Goal: Find specific page/section: Find specific page/section

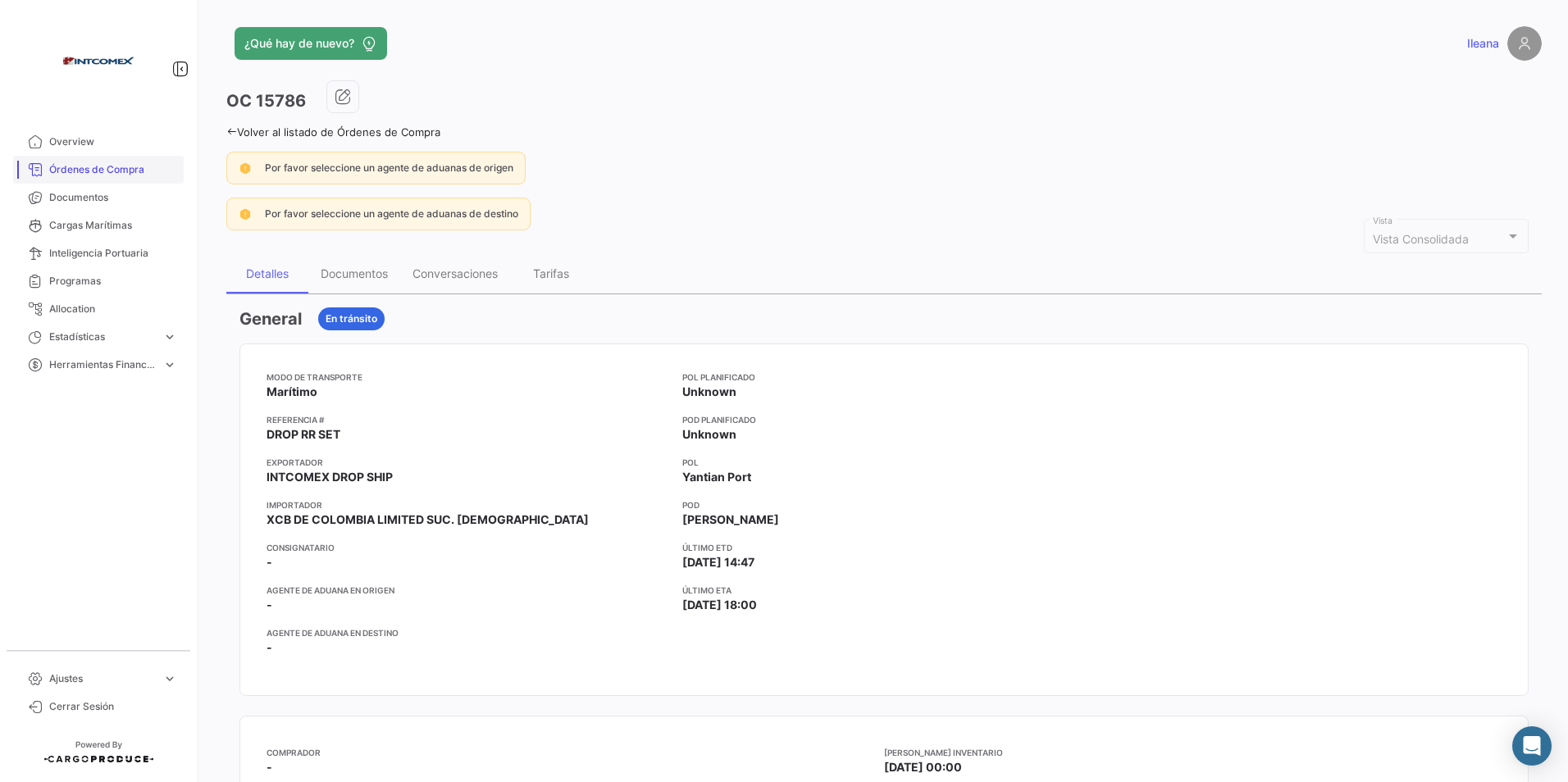
click at [134, 162] on span "Órdenes de Compra" at bounding box center [113, 169] width 128 height 15
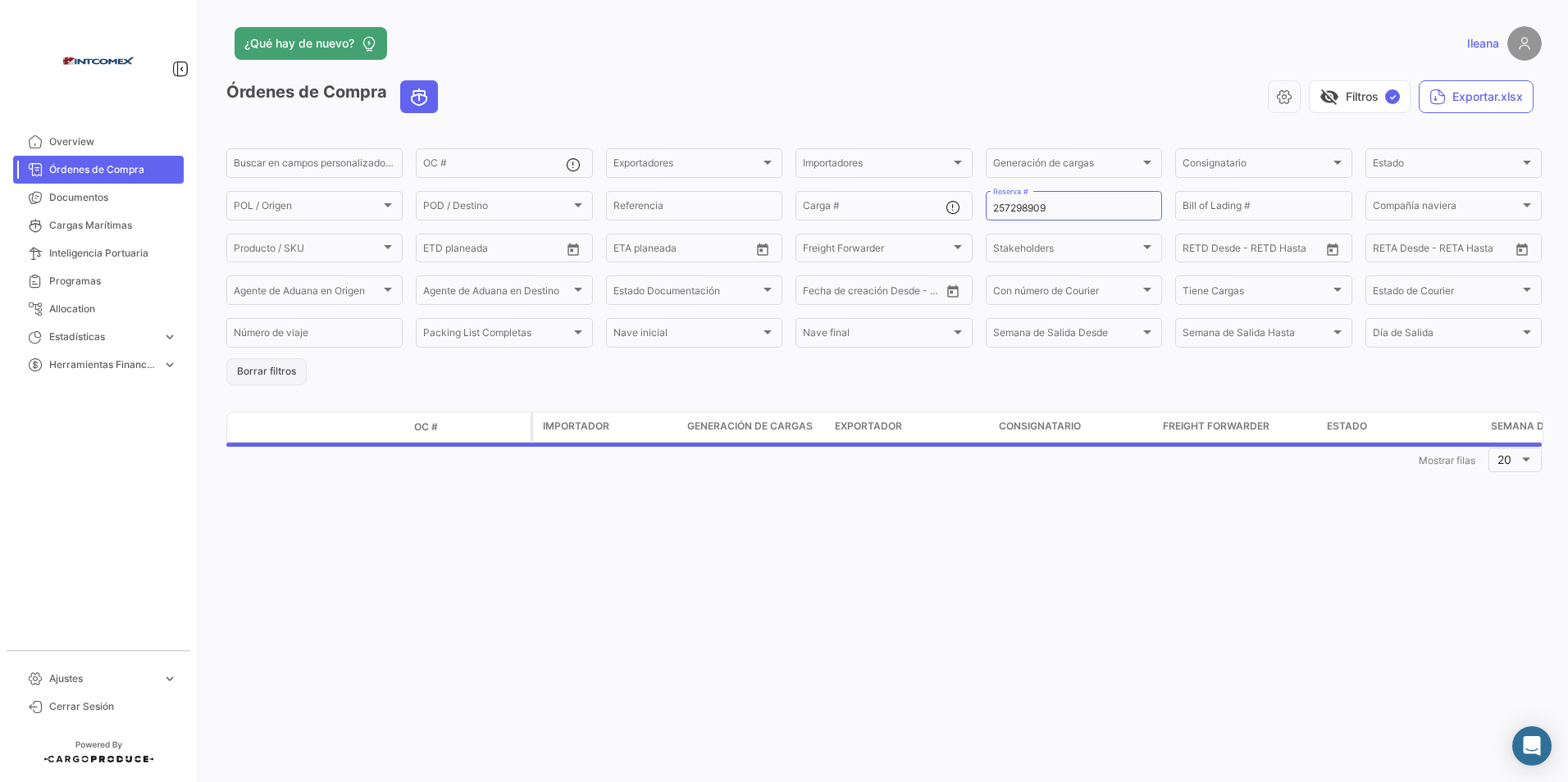
click at [275, 376] on button "Borrar filtros" at bounding box center [266, 371] width 80 height 27
click at [450, 162] on input "OC #" at bounding box center [493, 166] width 142 height 11
paste input "91383"
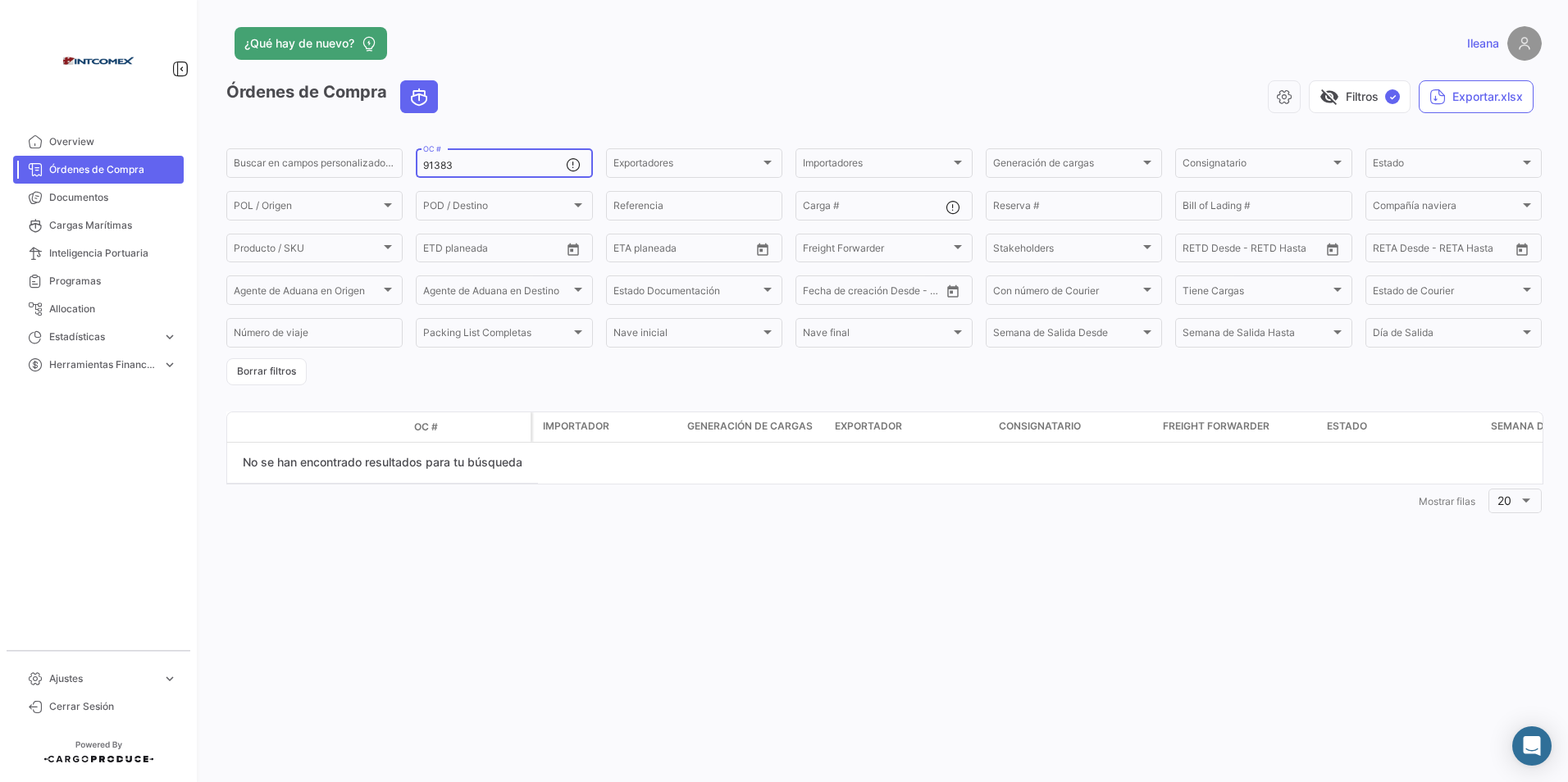
type input "91383"
click at [275, 368] on button "Borrar filtros" at bounding box center [266, 371] width 80 height 27
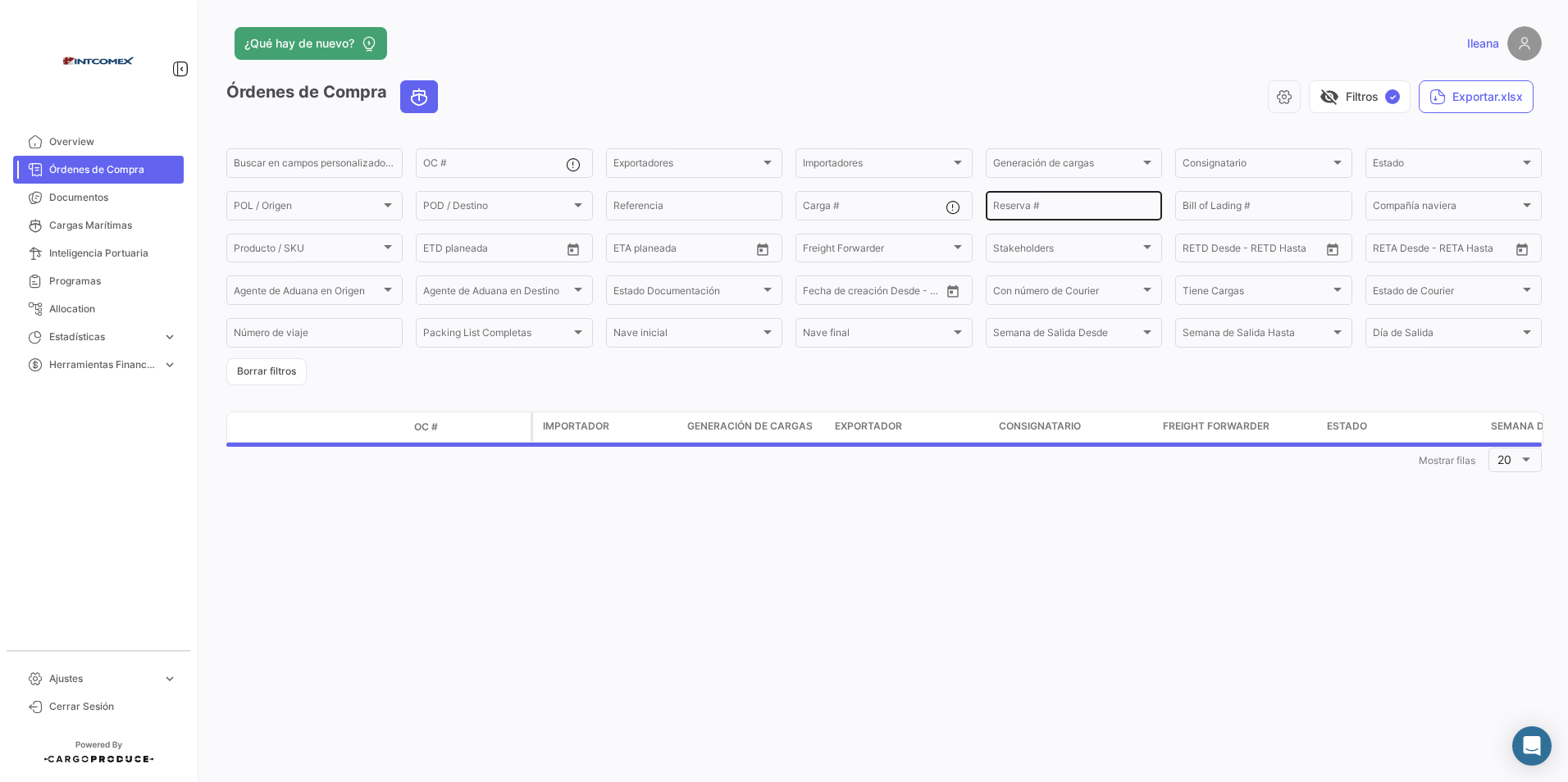
click at [1024, 204] on input "Reserva #" at bounding box center [1075, 209] width 162 height 11
paste input "256451110"
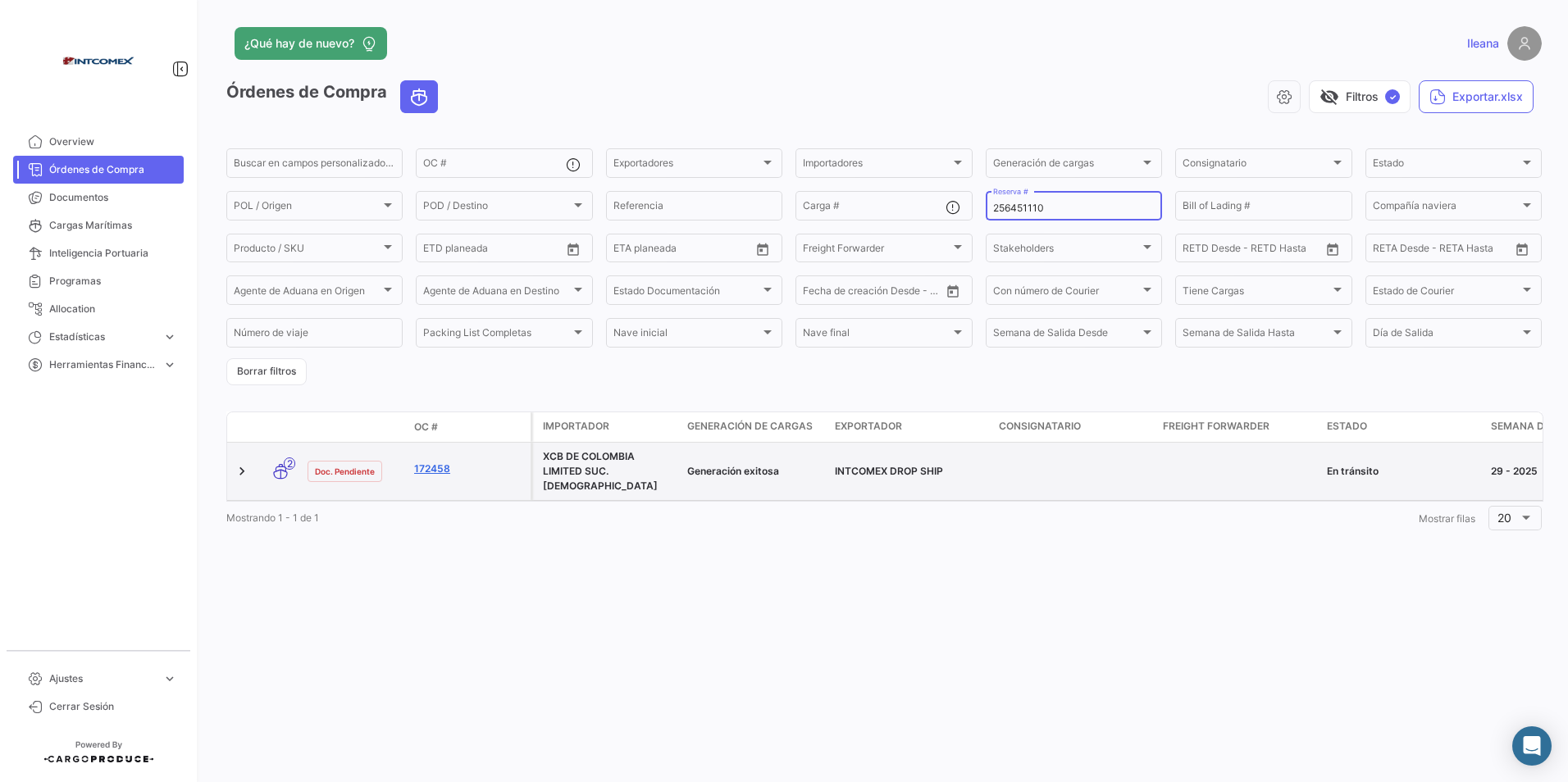
type input "256451110"
click at [445, 471] on link "172458" at bounding box center [469, 469] width 110 height 15
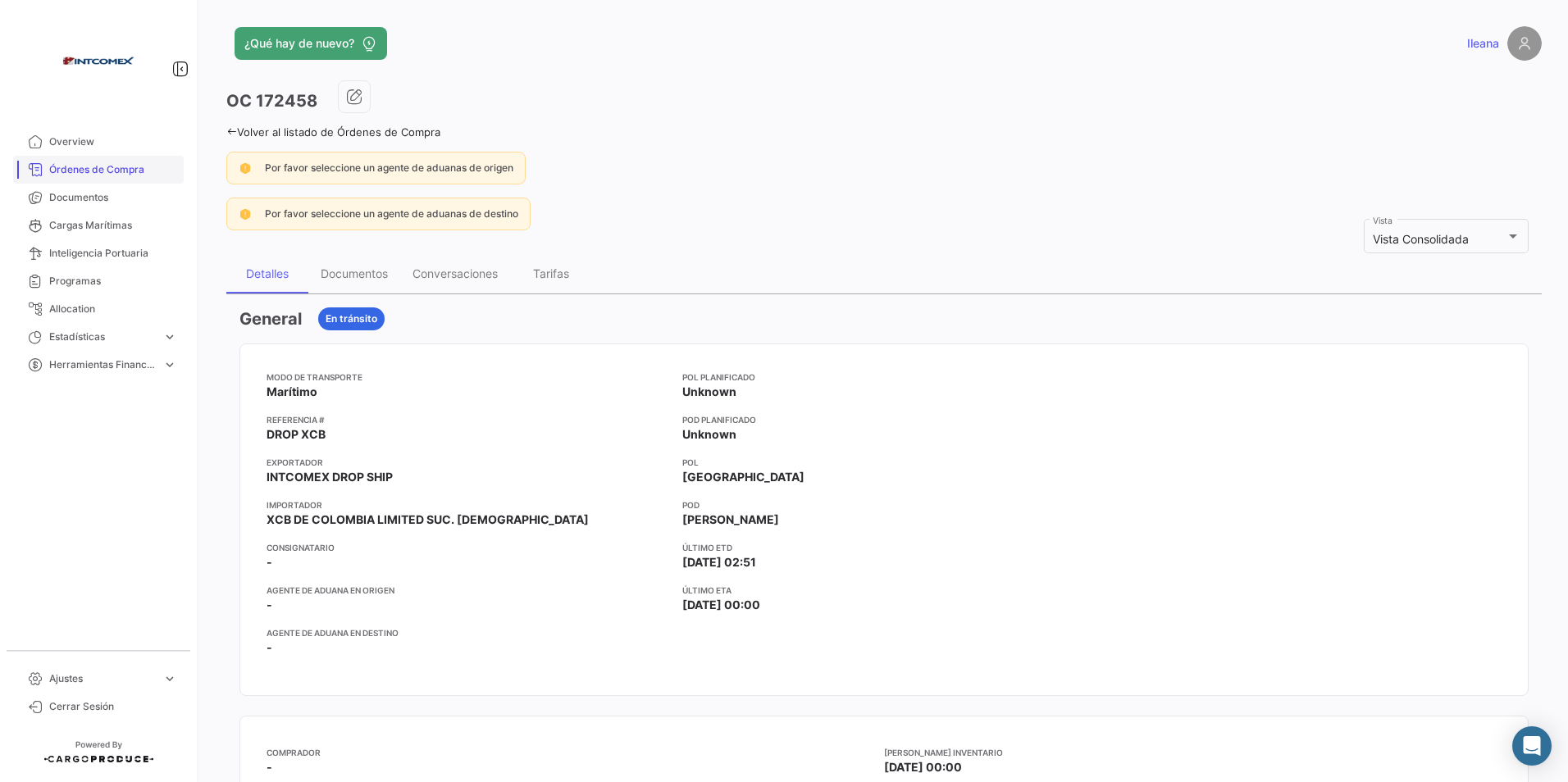
drag, startPoint x: 103, startPoint y: 169, endPoint x: 143, endPoint y: 169, distance: 40.0
click at [103, 169] on span "Órdenes de Compra" at bounding box center [113, 169] width 128 height 15
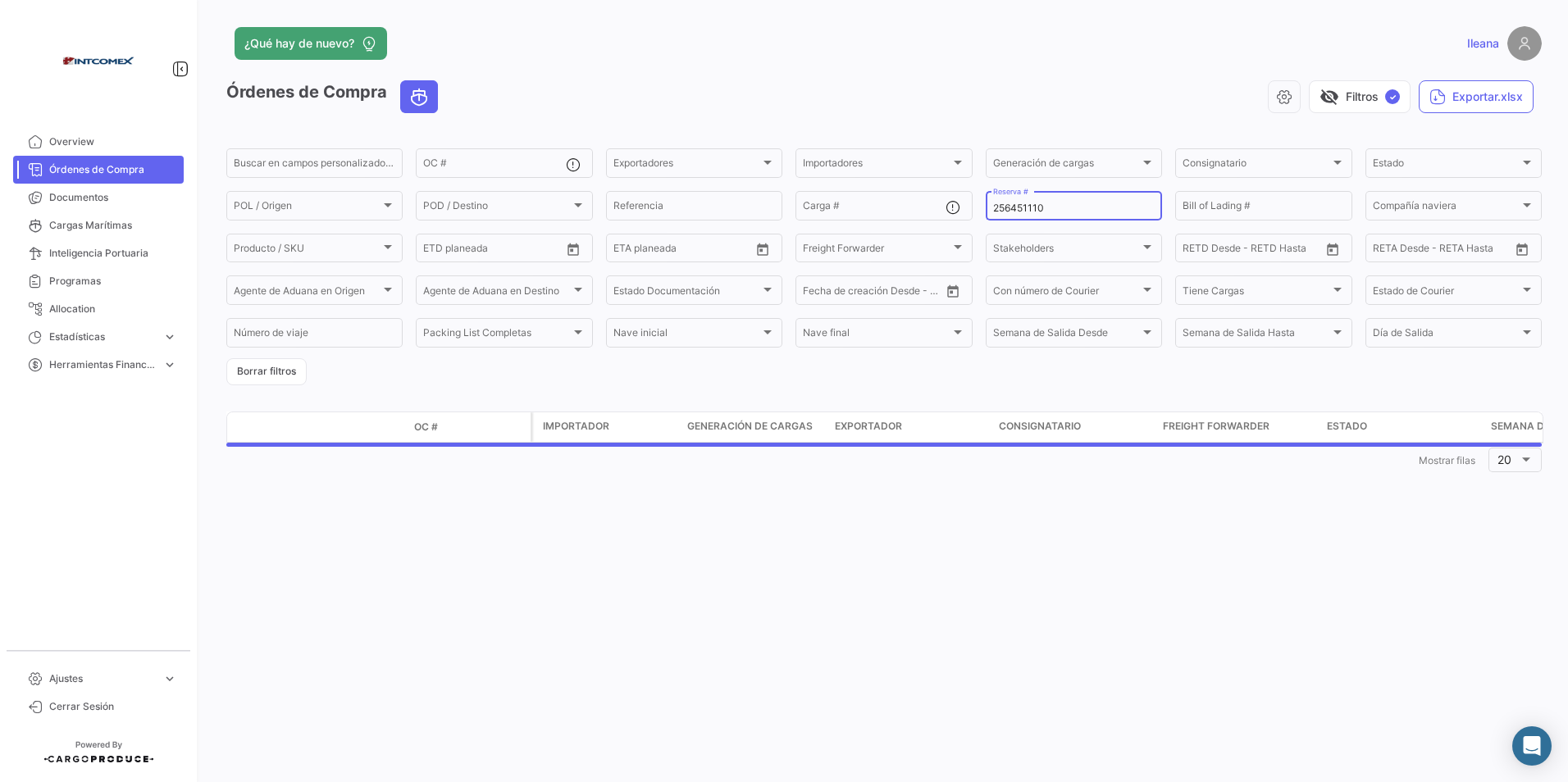
click at [1032, 201] on div "256451110 Reserva #" at bounding box center [1075, 205] width 162 height 32
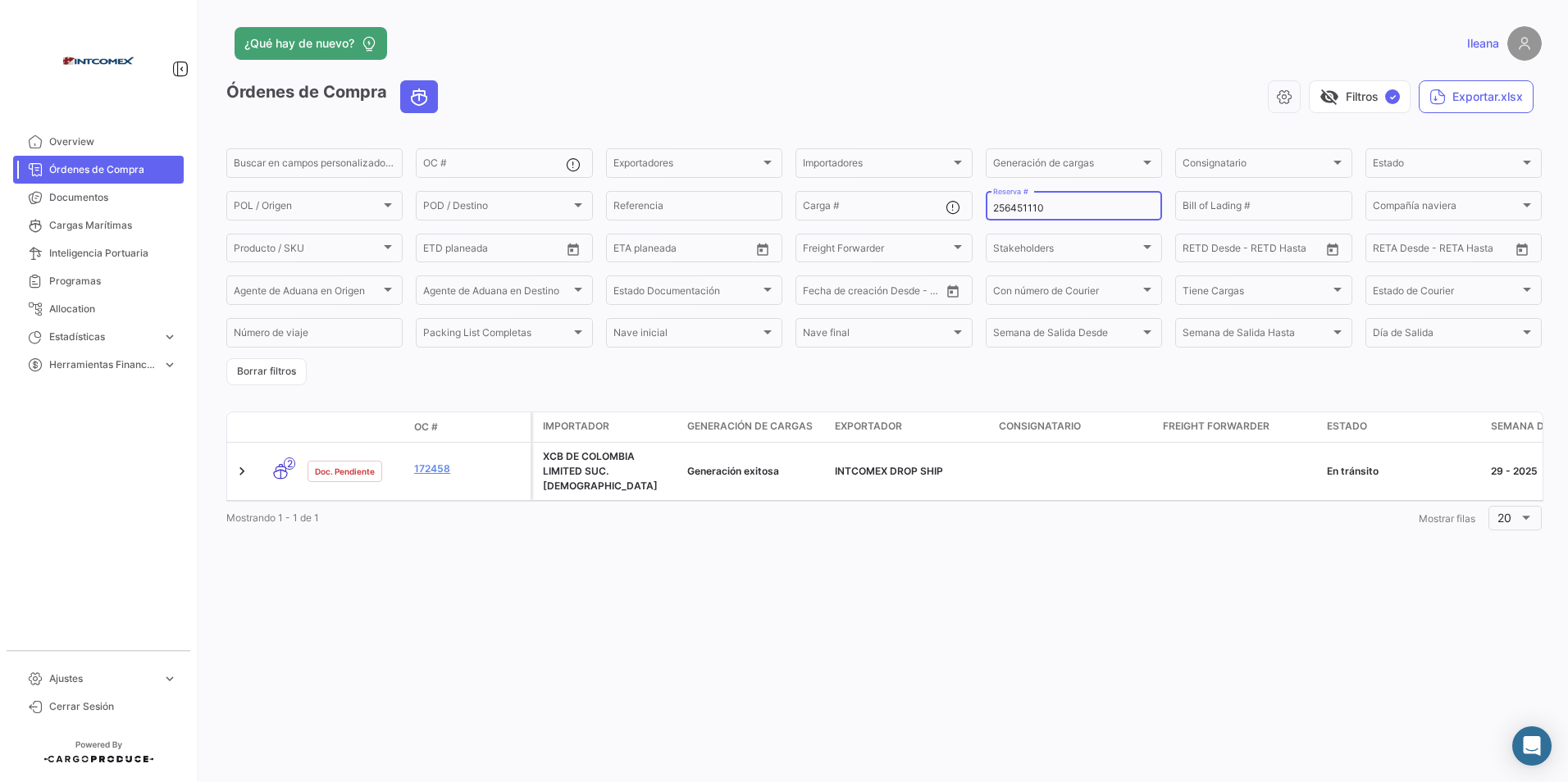
click at [1051, 206] on input "256451110" at bounding box center [1075, 209] width 162 height 11
drag, startPoint x: 1062, startPoint y: 206, endPoint x: 969, endPoint y: 205, distance: 93.0
click at [0, 0] on div "Buscar en [PERSON_NAME] personalizados... OC # Exportadores Exportadores Import…" at bounding box center [0, 0] width 0 height 0
paste input "52"
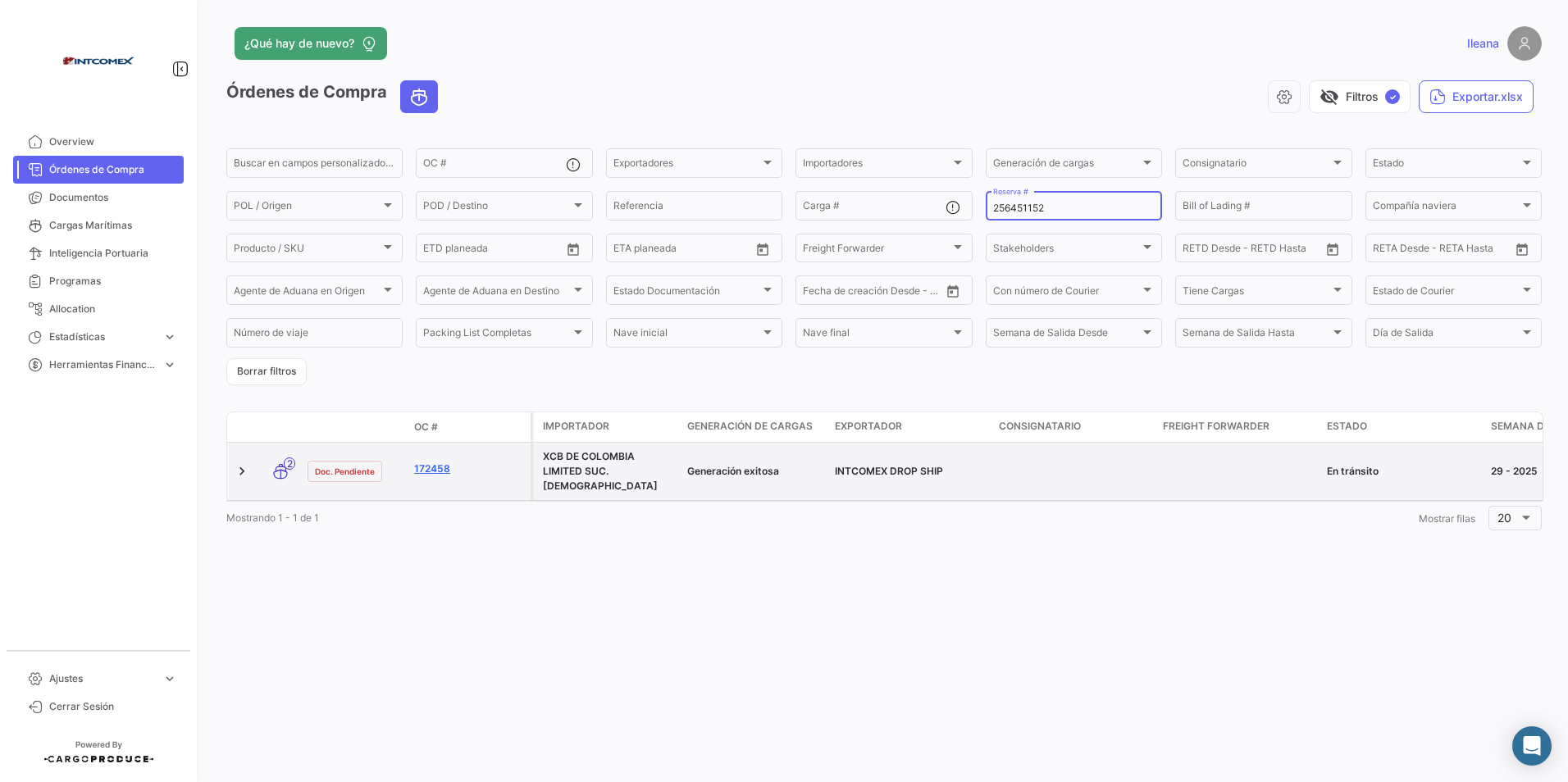
type input "256451152"
click at [443, 471] on link "172458" at bounding box center [469, 469] width 110 height 15
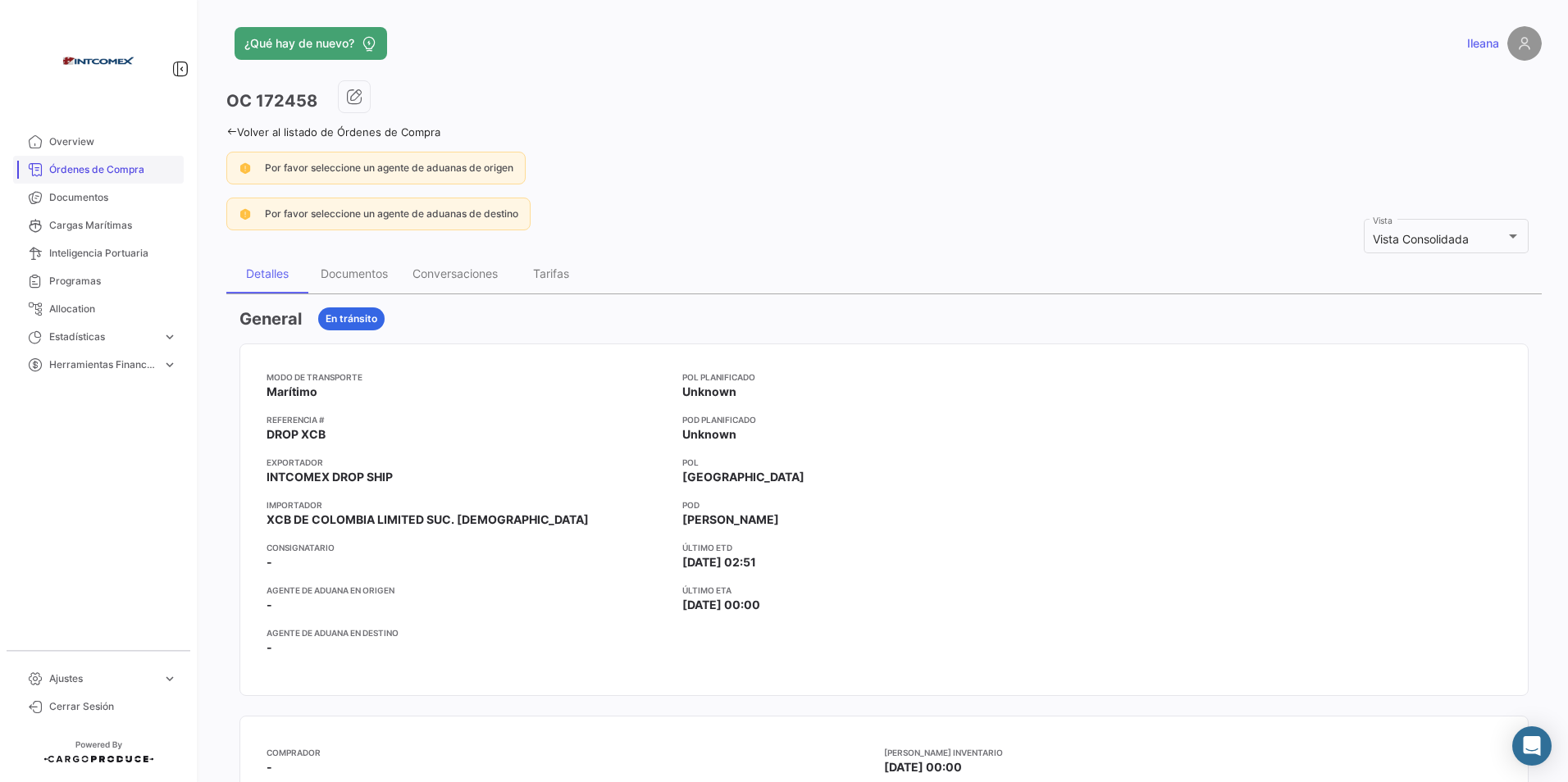
click at [116, 172] on span "Órdenes de Compra" at bounding box center [113, 169] width 128 height 15
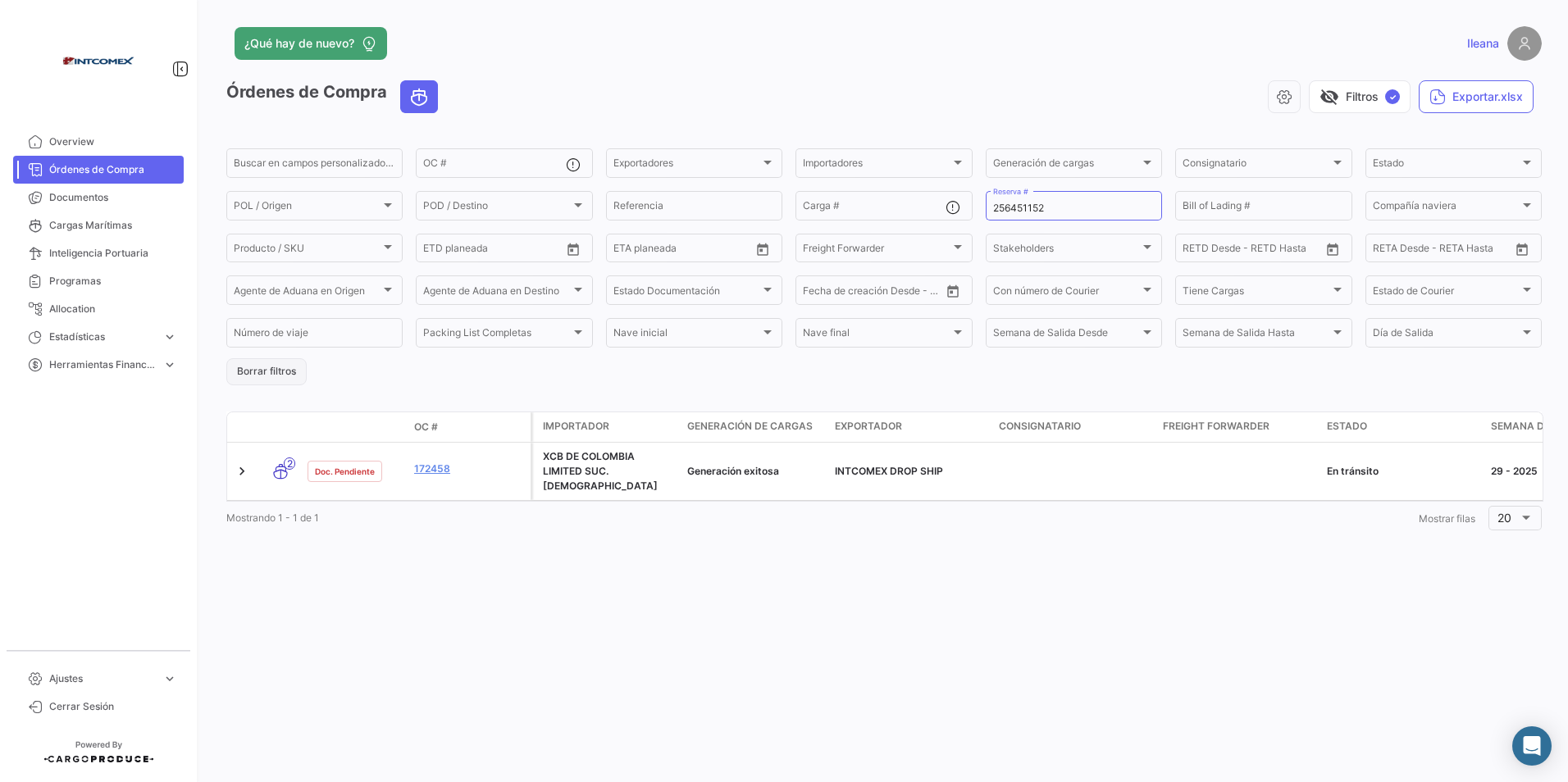
click at [282, 370] on button "Borrar filtros" at bounding box center [266, 371] width 80 height 27
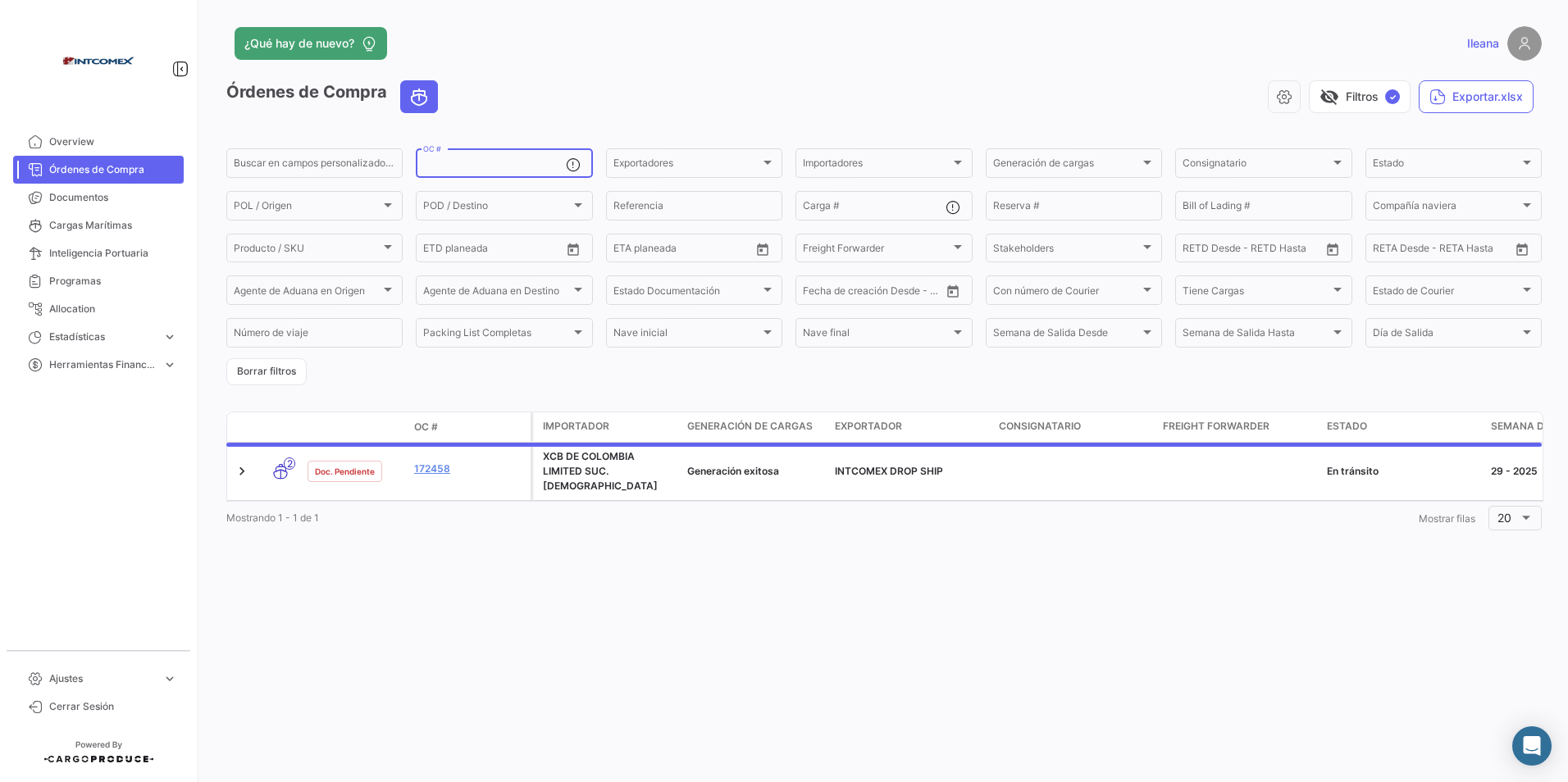
click at [458, 160] on input "OC #" at bounding box center [493, 166] width 142 height 11
paste input "17244"
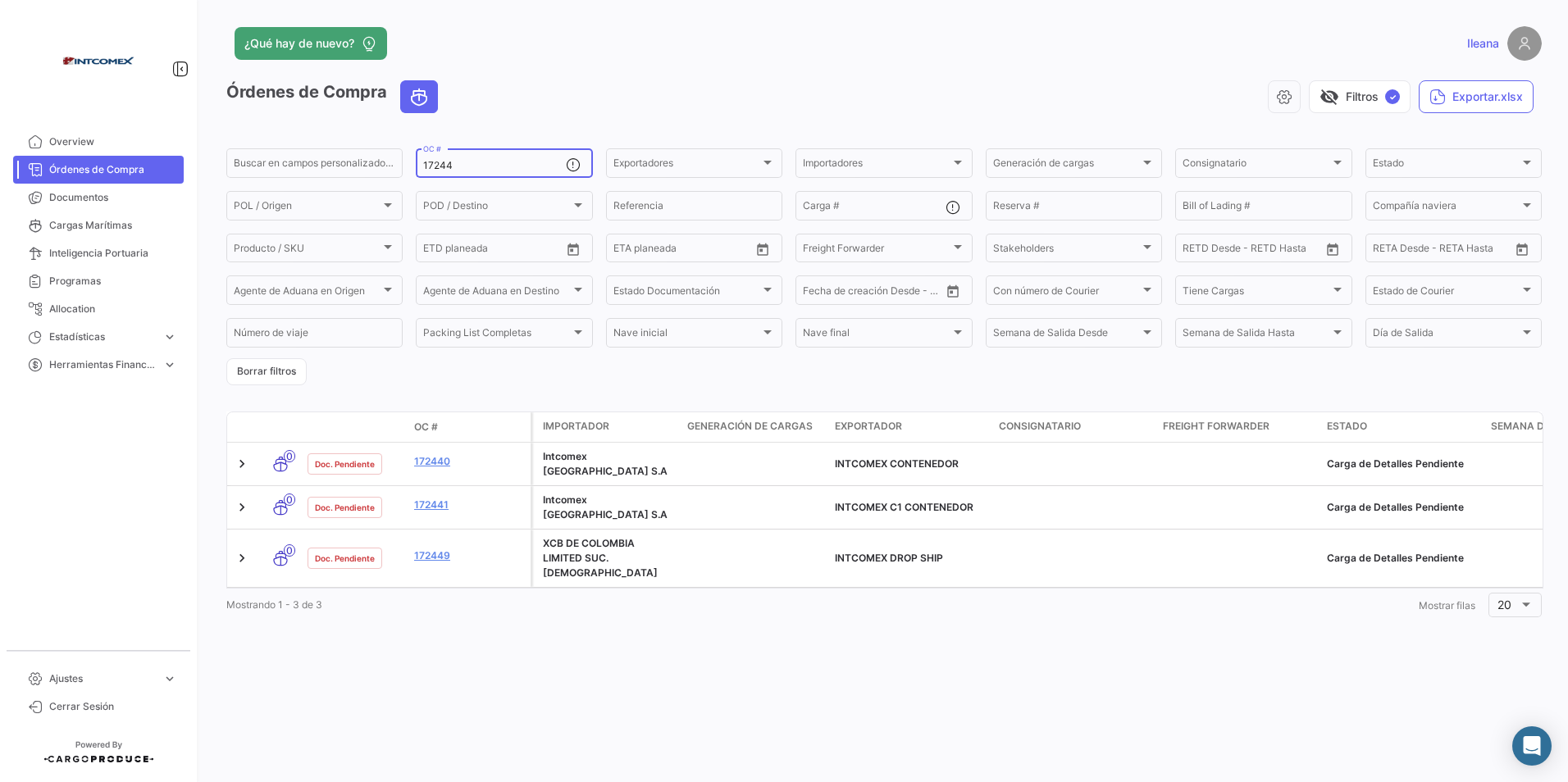
click at [452, 162] on input "17244" at bounding box center [493, 166] width 142 height 11
drag, startPoint x: 470, startPoint y: 164, endPoint x: 394, endPoint y: 164, distance: 76.0
click at [0, 0] on div "Buscar en [PERSON_NAME] personalizados... 17244 OC # Exportadores Exportadores …" at bounding box center [0, 0] width 0 height 0
paste input "5"
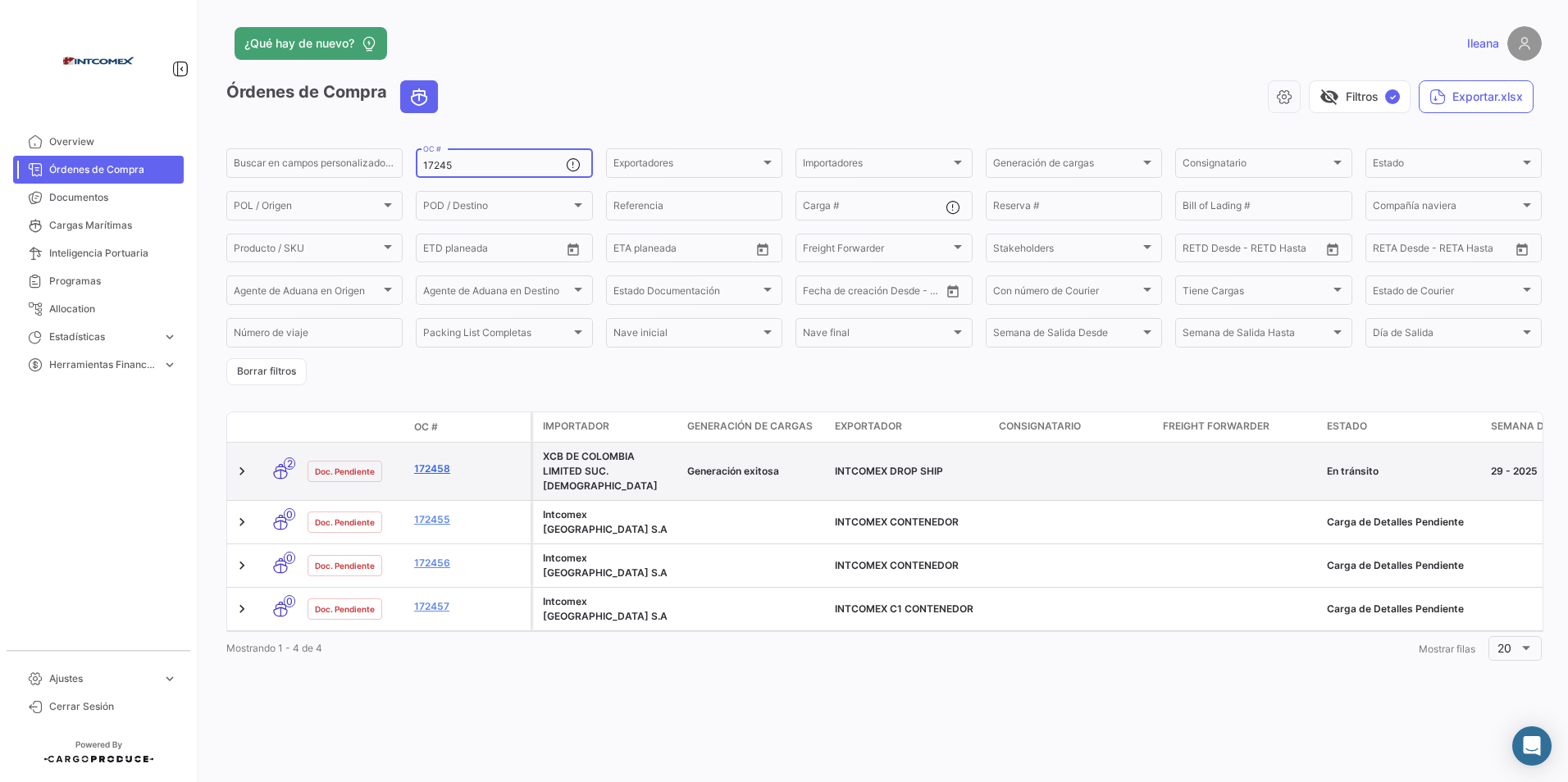
type input "17245"
click at [431, 469] on link "172458" at bounding box center [469, 469] width 110 height 15
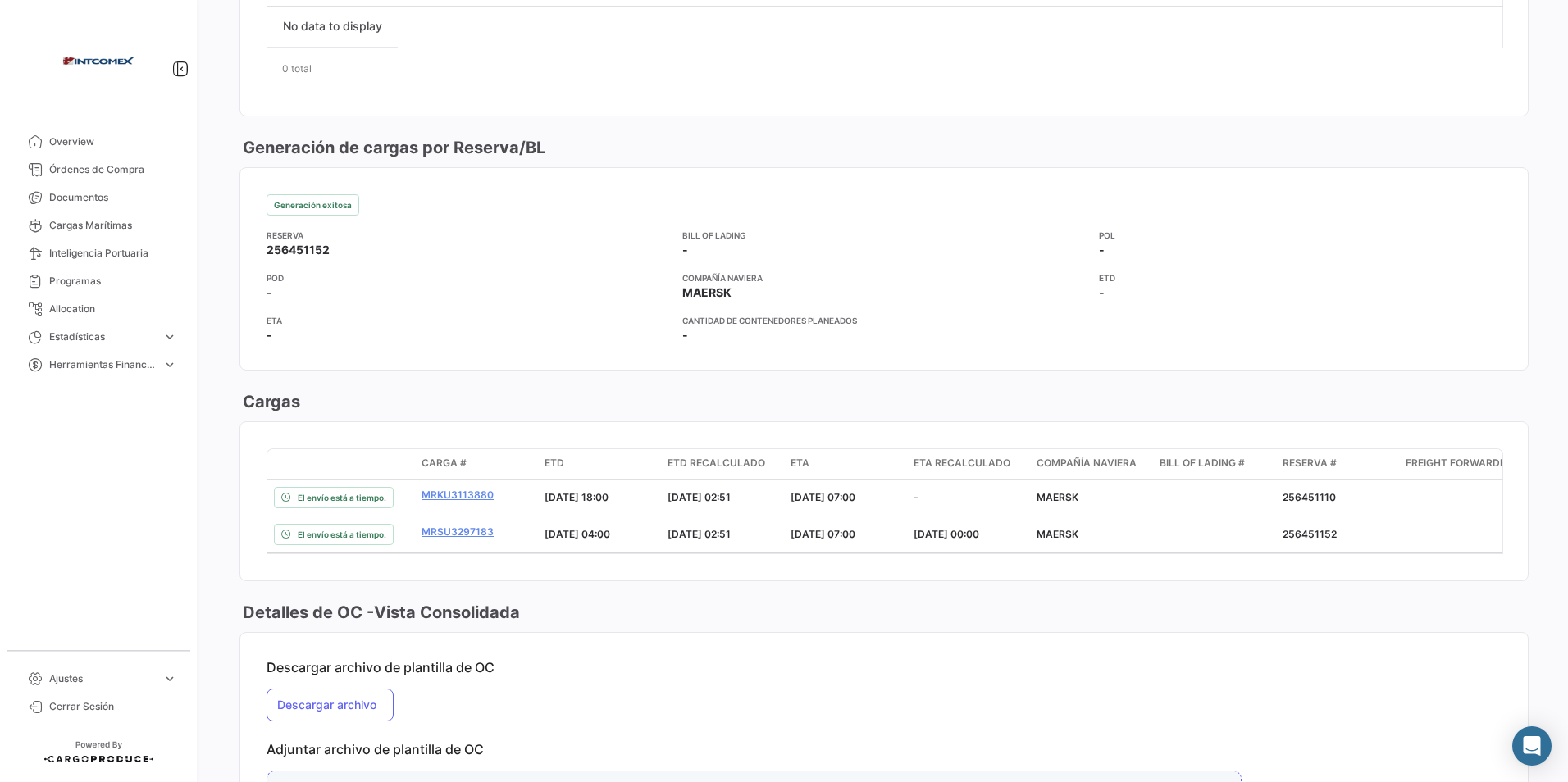
scroll to position [1148, 0]
